Goal: Task Accomplishment & Management: Use online tool/utility

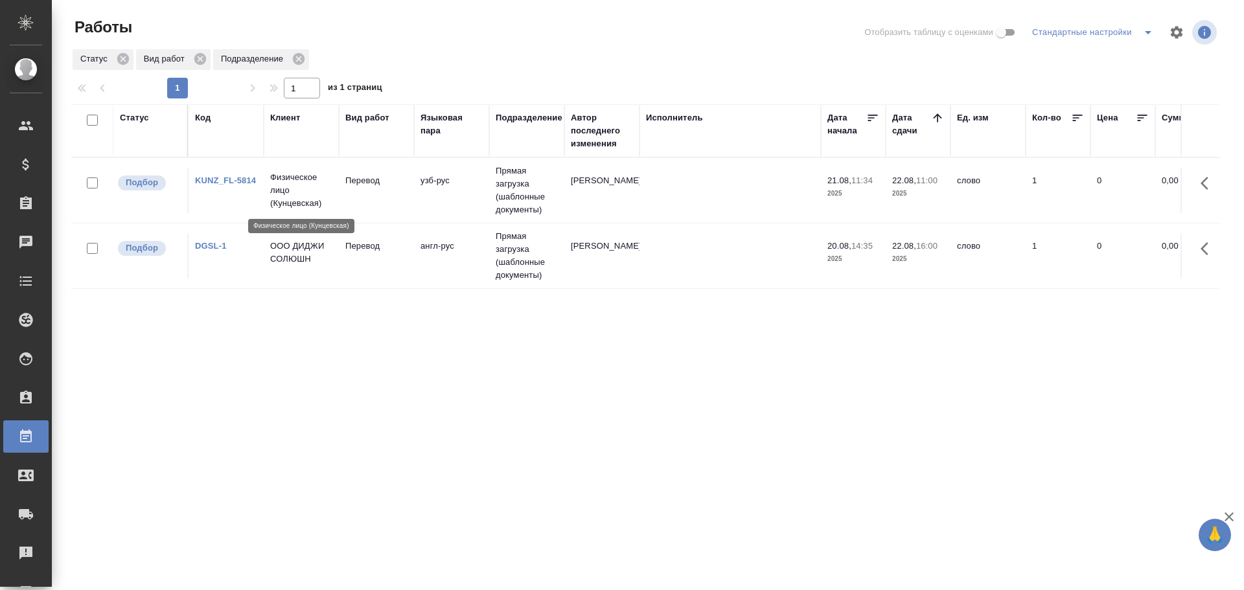
click at [291, 185] on p "Физическое лицо (Кунцевская)" at bounding box center [301, 190] width 62 height 39
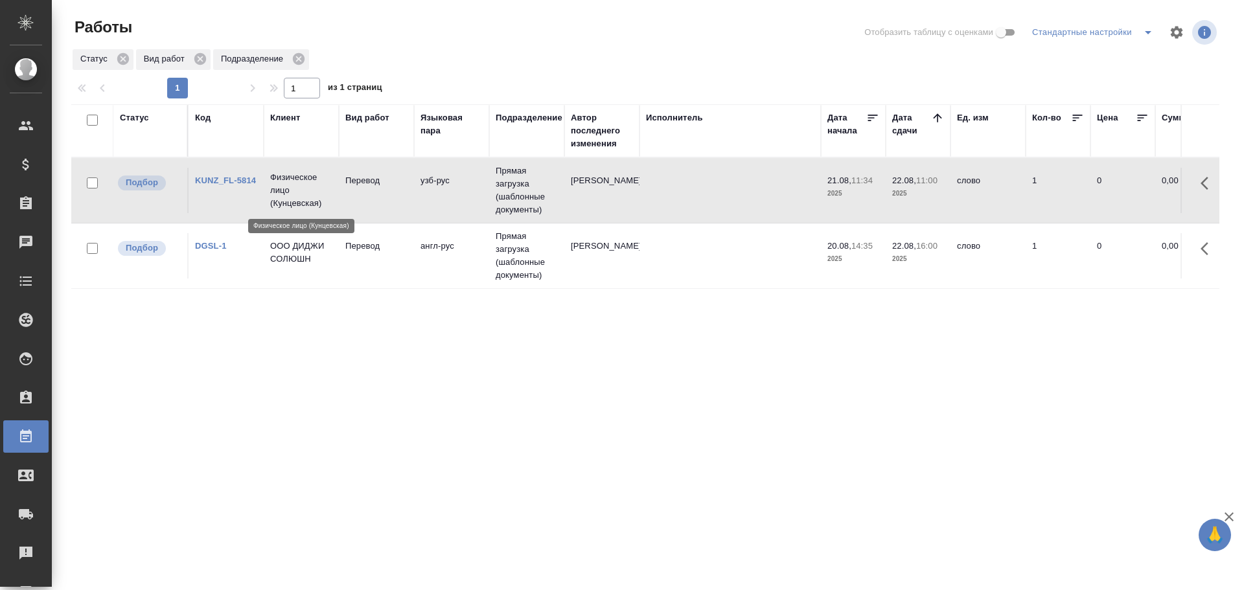
click at [291, 185] on p "Физическое лицо (Кунцевская)" at bounding box center [301, 190] width 62 height 39
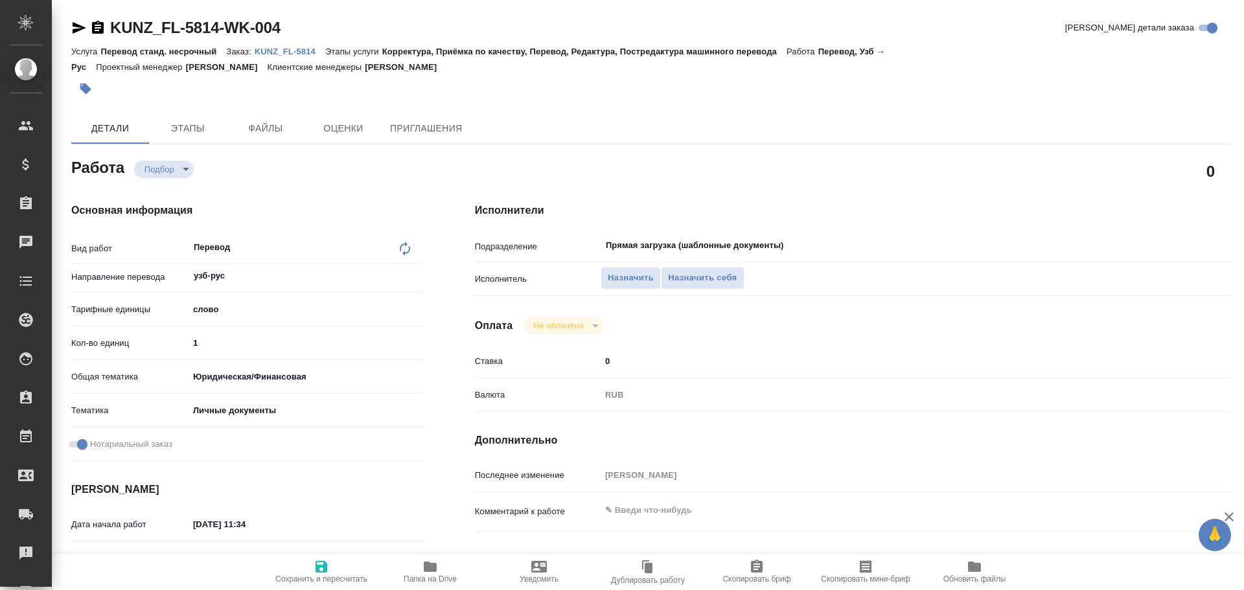
type textarea "x"
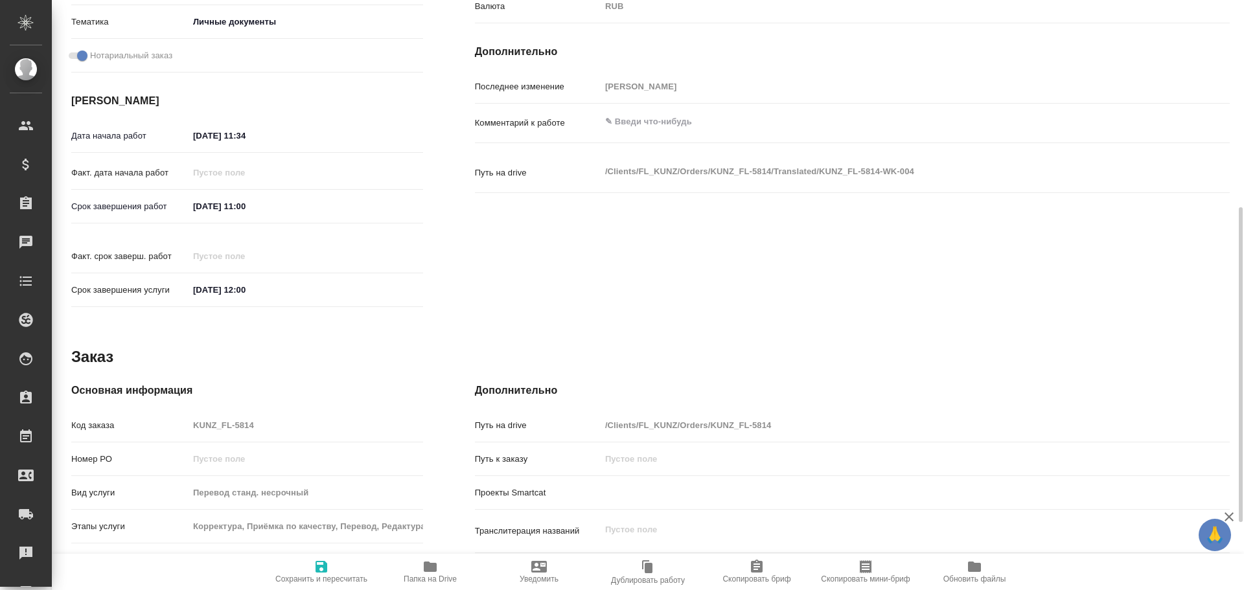
type textarea "x"
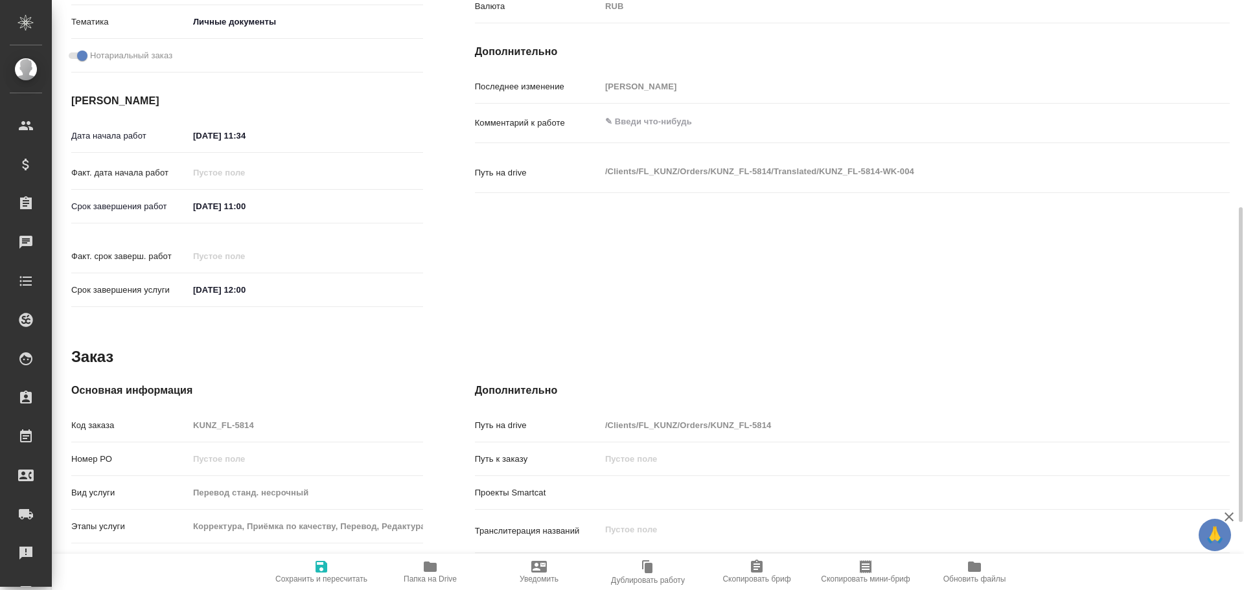
scroll to position [515, 0]
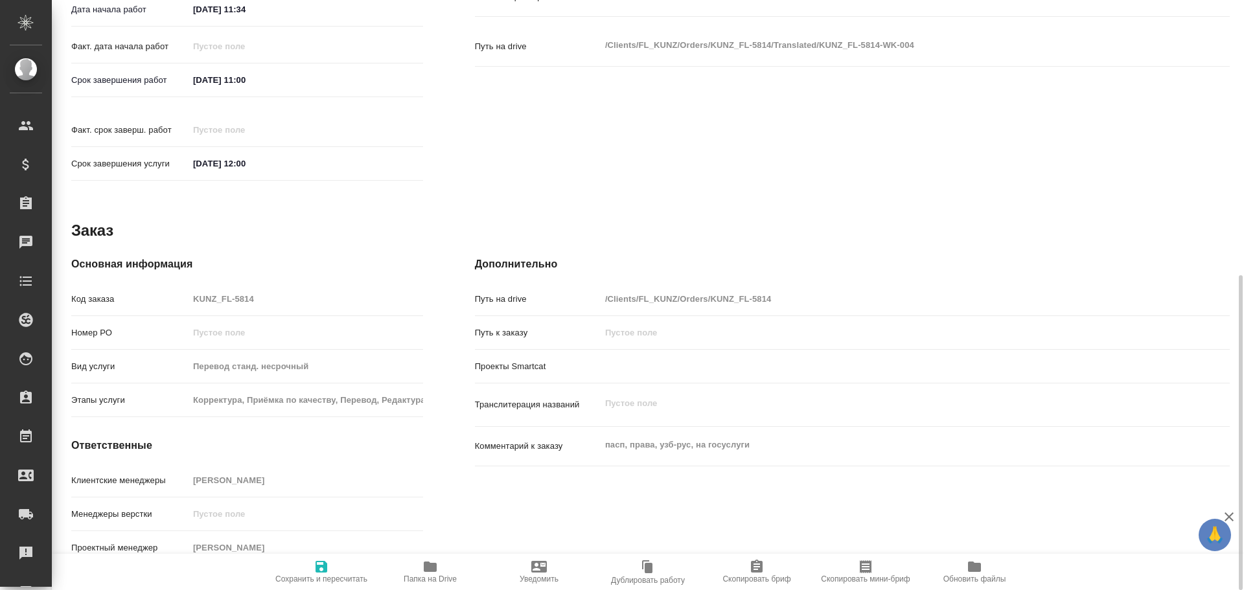
type textarea "x"
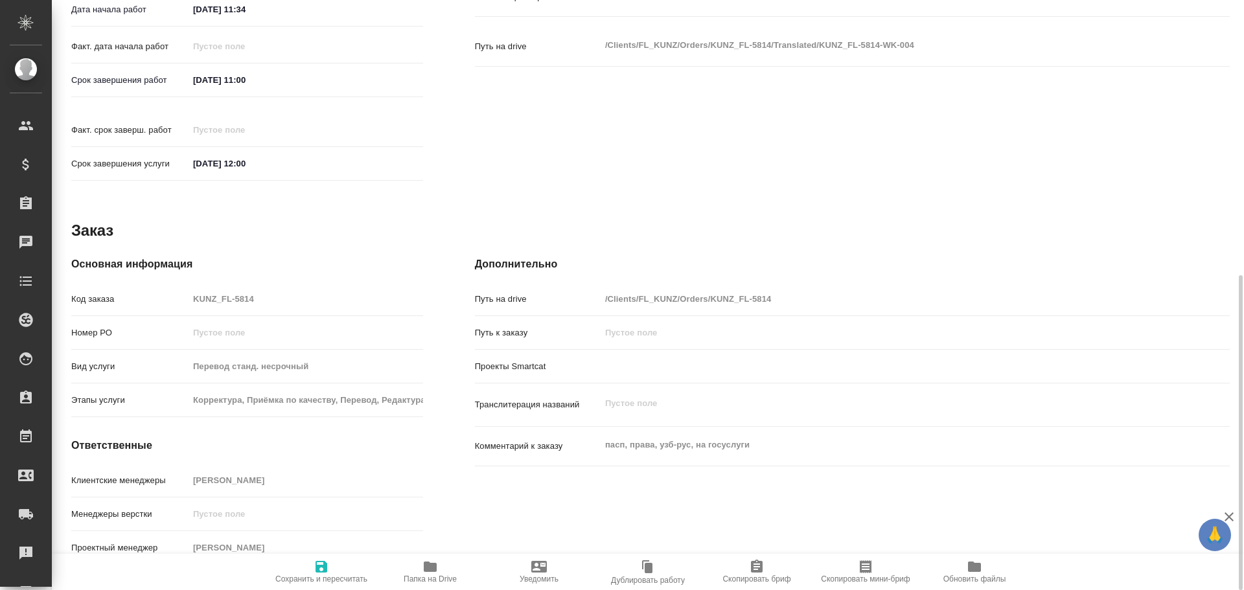
type textarea "x"
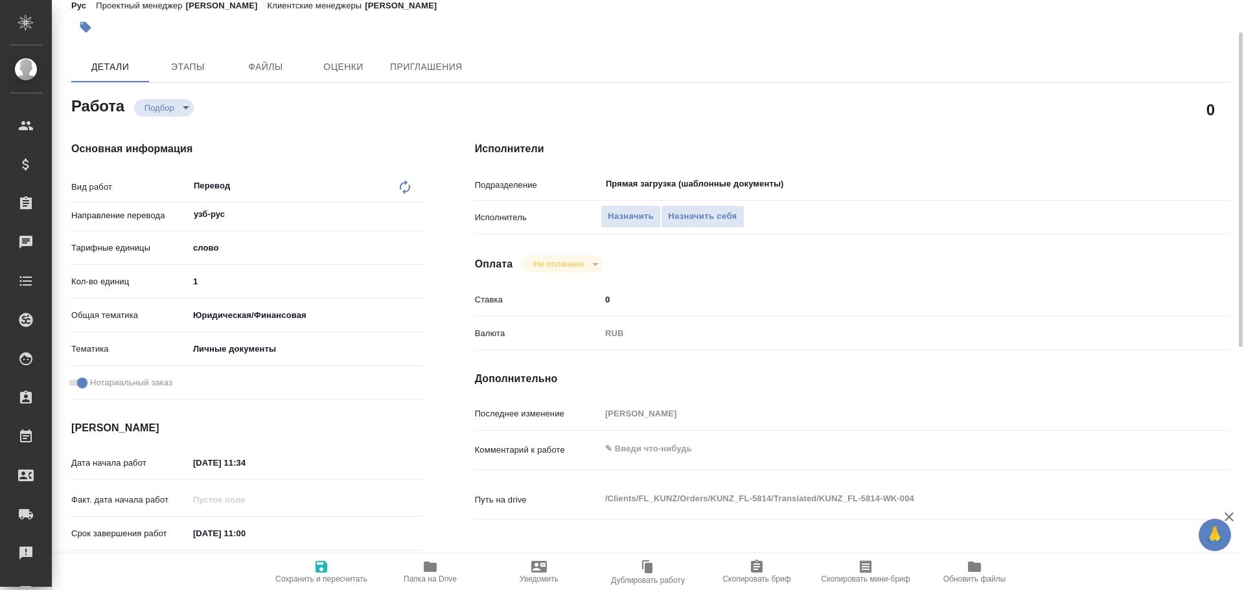
scroll to position [0, 0]
